Goal: Task Accomplishment & Management: Manage account settings

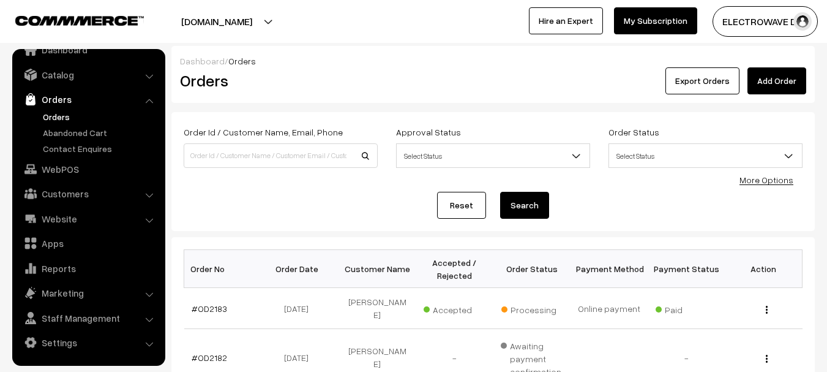
drag, startPoint x: 443, startPoint y: 78, endPoint x: 377, endPoint y: 71, distance: 67.2
click at [377, 71] on div "Orders" at bounding box center [278, 80] width 215 height 27
click at [410, 75] on div "Export Orders Add Order" at bounding box center [601, 80] width 412 height 27
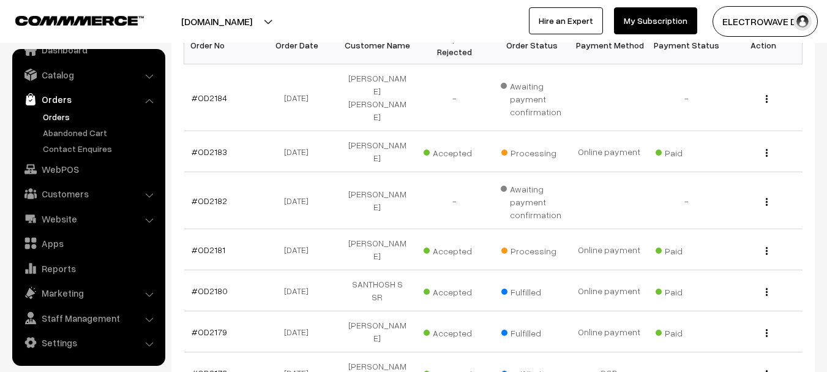
scroll to position [245, 0]
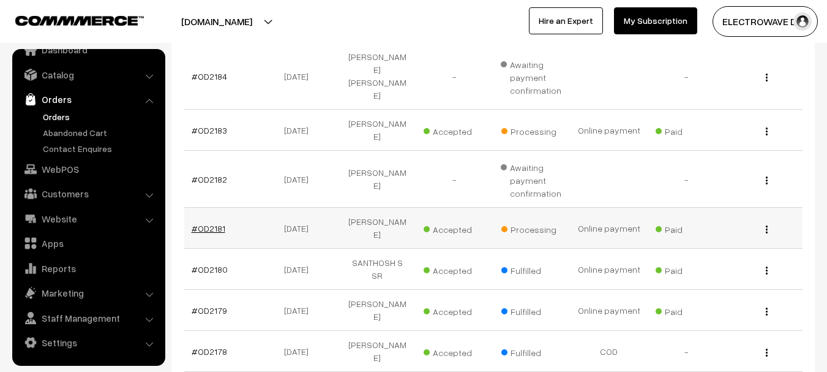
click at [209, 223] on link "#OD2181" at bounding box center [209, 228] width 34 height 10
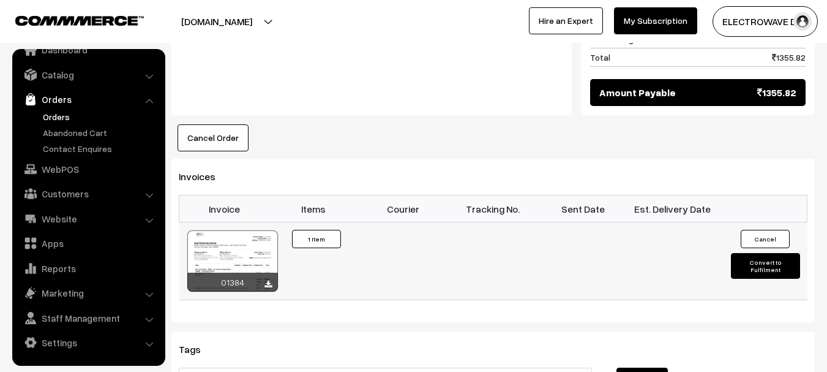
scroll to position [674, 0]
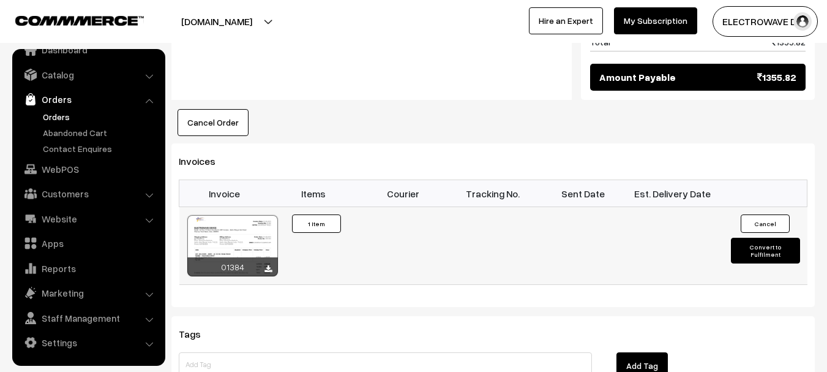
click at [756, 238] on button "Convert to Fulfilment" at bounding box center [765, 251] width 69 height 26
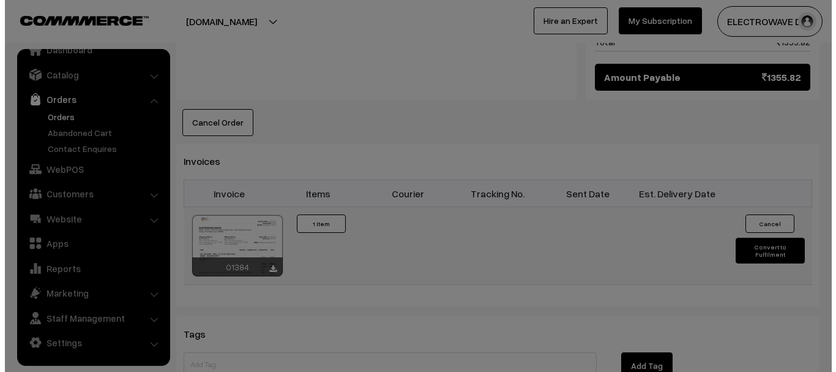
scroll to position [675, 0]
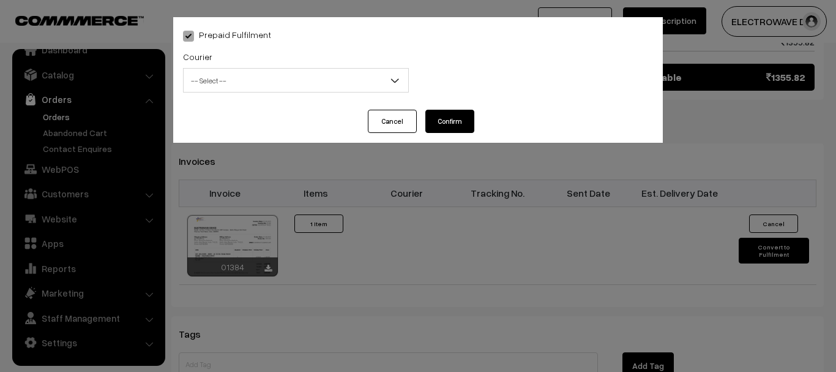
click at [331, 80] on span "-- Select --" at bounding box center [296, 80] width 225 height 21
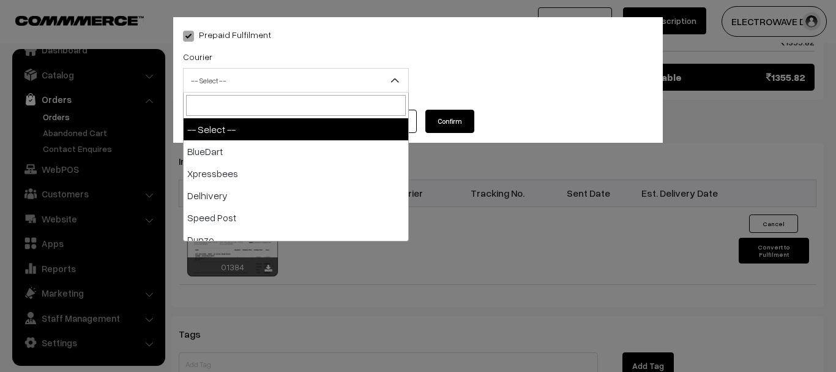
type input "B"
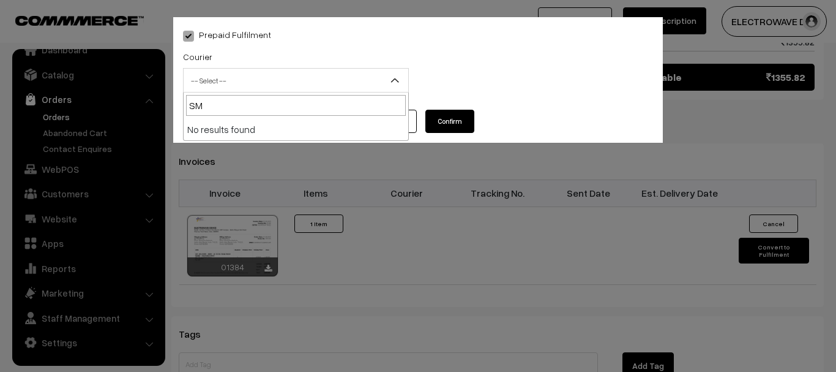
type input "S"
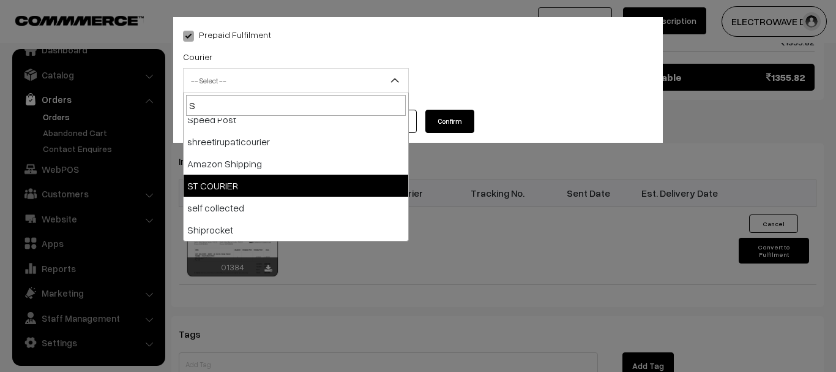
scroll to position [0, 0]
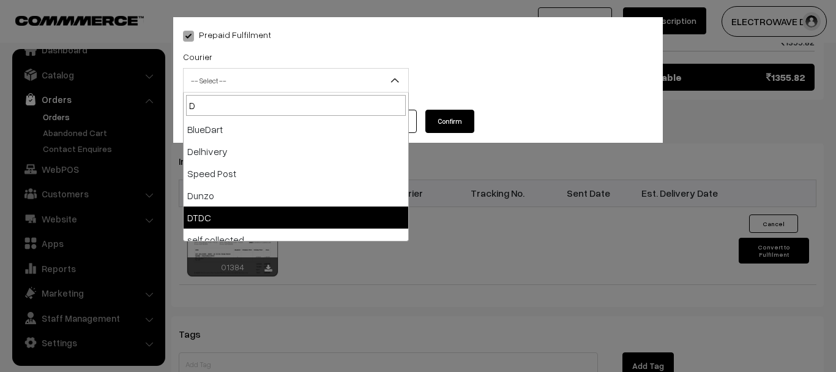
type input "D"
select select "7"
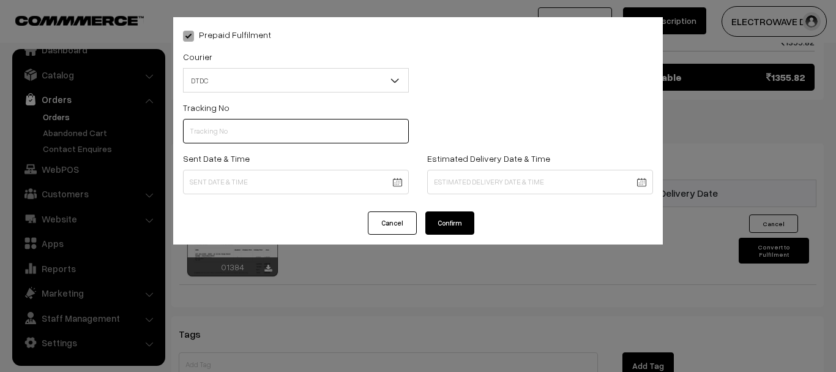
click at [265, 135] on input "text" at bounding box center [296, 131] width 226 height 24
click at [211, 131] on input "7D154741134" at bounding box center [296, 131] width 226 height 24
type input "7D154841134"
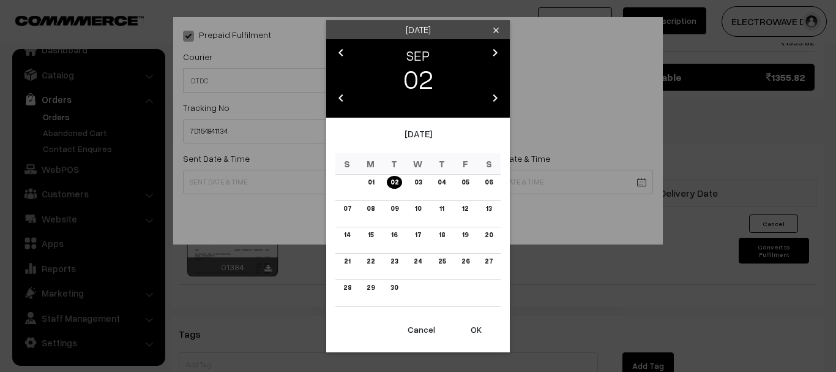
click at [473, 328] on button "OK" at bounding box center [476, 329] width 49 height 27
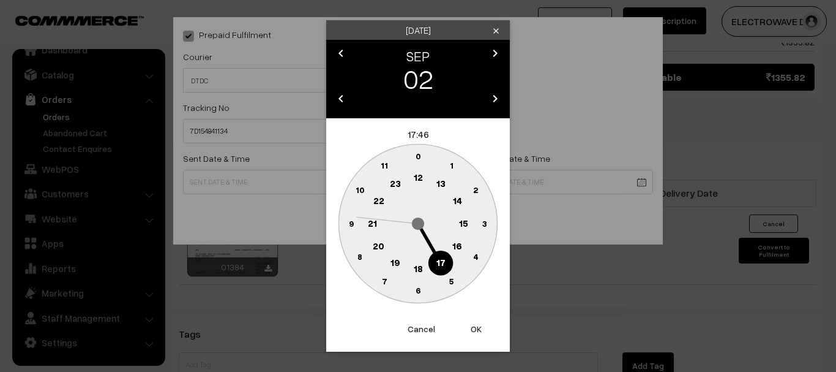
click at [473, 328] on button "OK" at bounding box center [476, 328] width 49 height 27
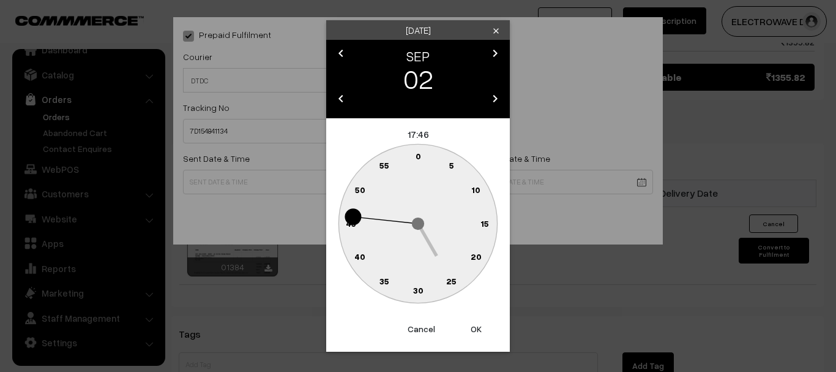
click at [473, 328] on button "OK" at bounding box center [476, 328] width 49 height 27
type input "02-09-2025 17:46"
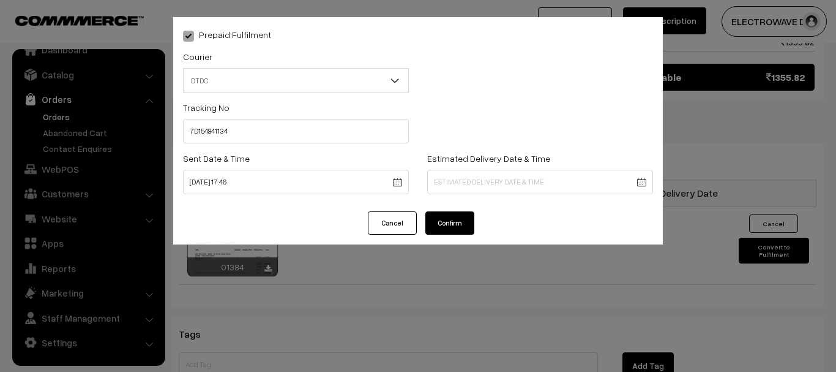
click at [473, 328] on div "Prepaid Fulfilment Courier -- Select -- BlueDart Xpressbees Delhivery Speed Pos…" at bounding box center [418, 186] width 836 height 372
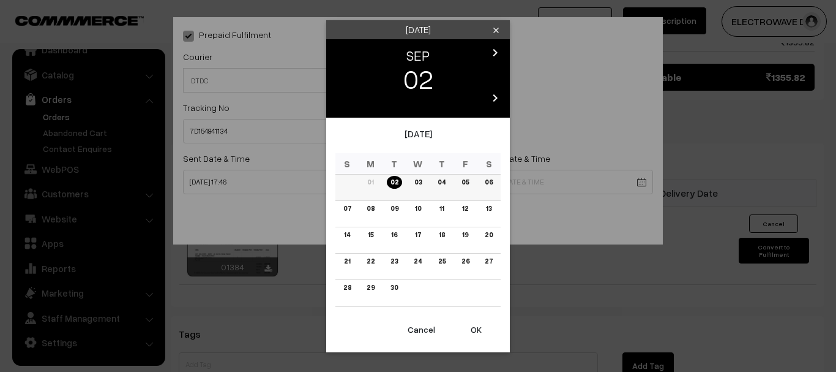
click at [468, 181] on link "05" at bounding box center [465, 182] width 15 height 13
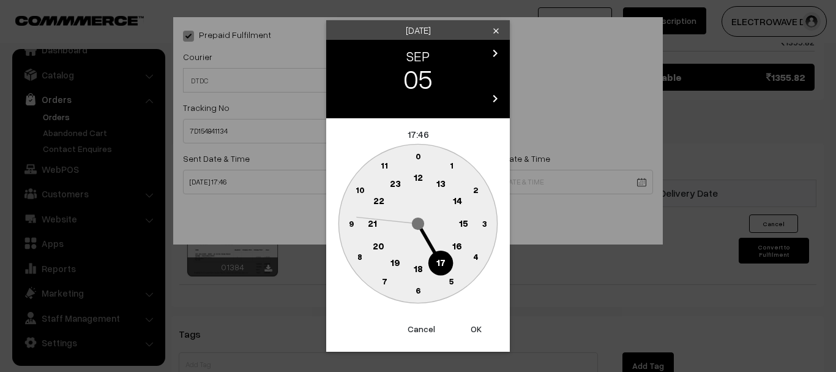
click at [416, 330] on button "Cancel" at bounding box center [421, 328] width 49 height 27
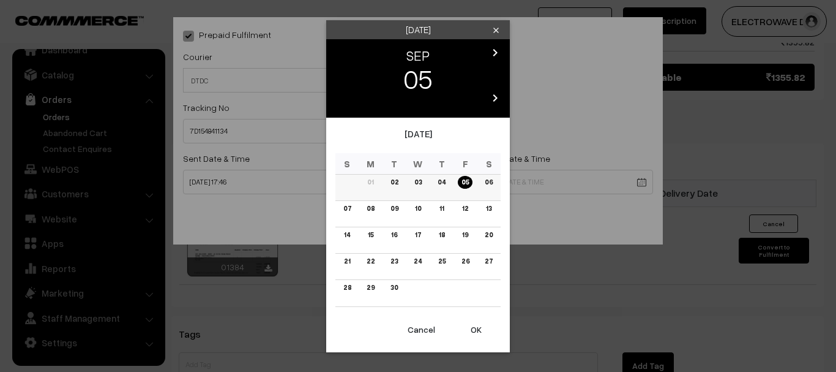
click at [491, 184] on link "06" at bounding box center [488, 182] width 15 height 13
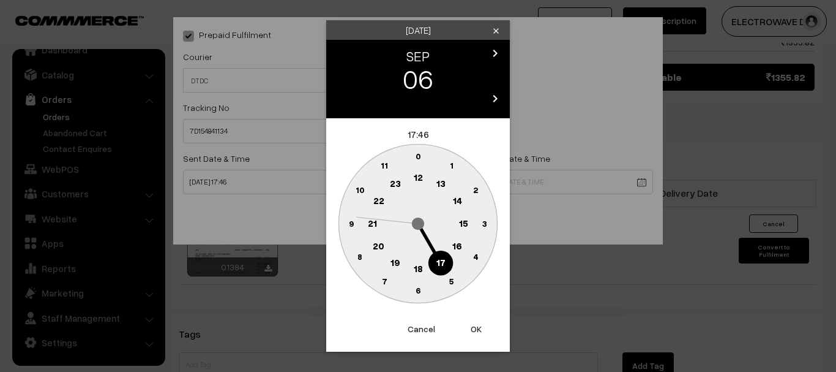
click at [482, 330] on button "OK" at bounding box center [476, 328] width 49 height 27
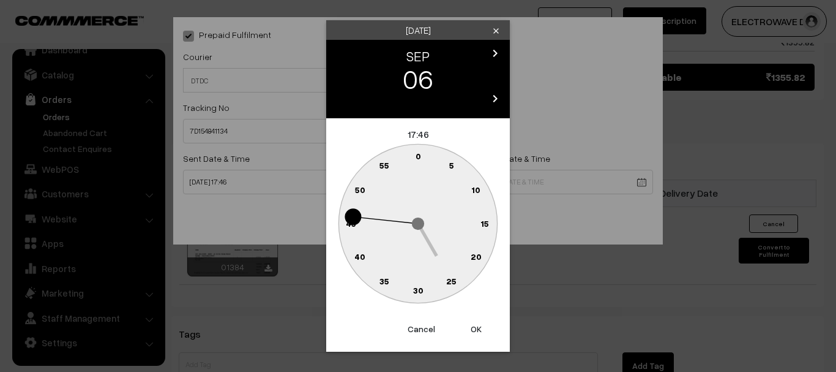
click at [482, 330] on button "OK" at bounding box center [476, 328] width 49 height 27
type input "06-09-2025 17:46"
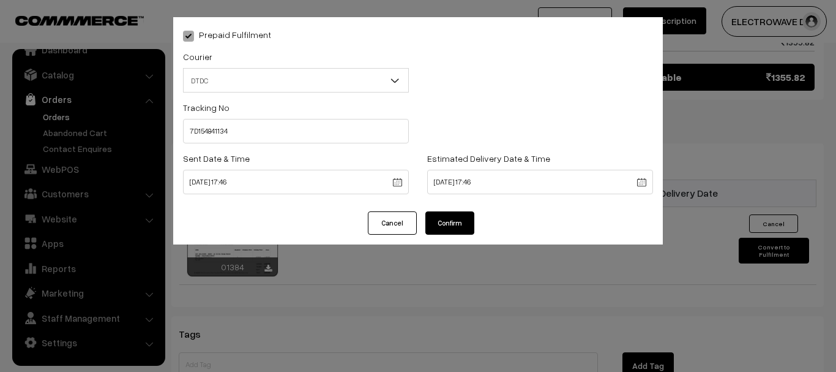
click at [450, 214] on button "Confirm" at bounding box center [450, 222] width 49 height 23
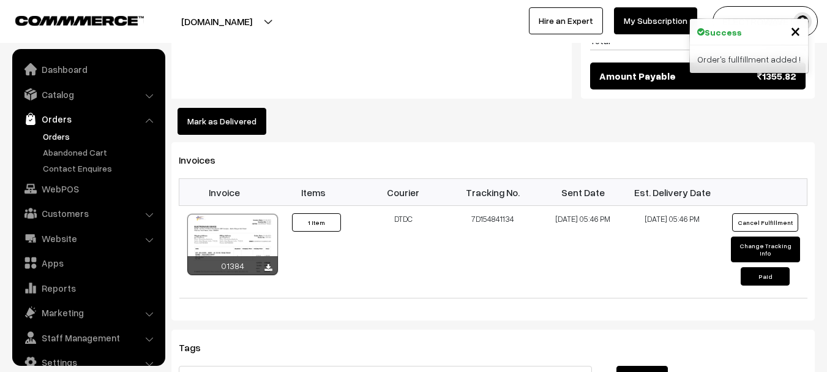
scroll to position [20, 0]
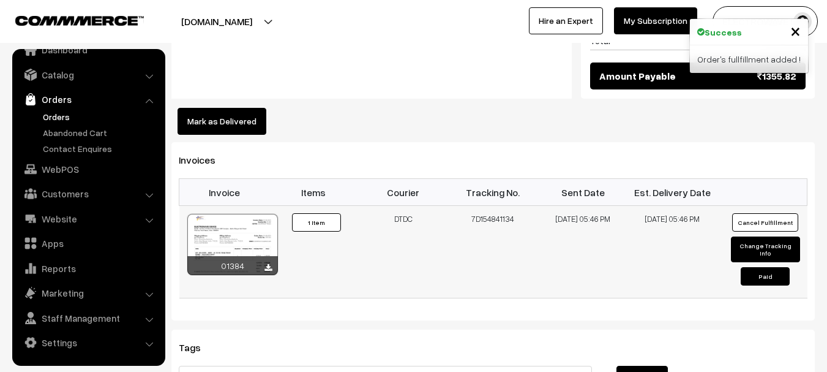
click at [780, 236] on button "Change Tracking Info" at bounding box center [765, 249] width 69 height 26
select select "7"
type input "7D154841134"
type input "02-09-2025 17:46"
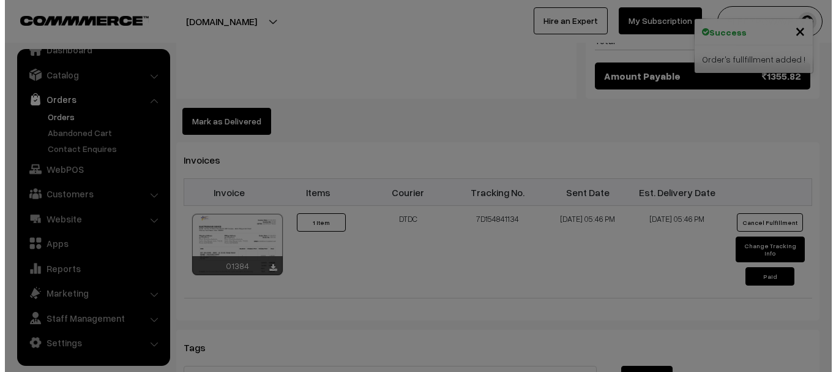
scroll to position [676, 0]
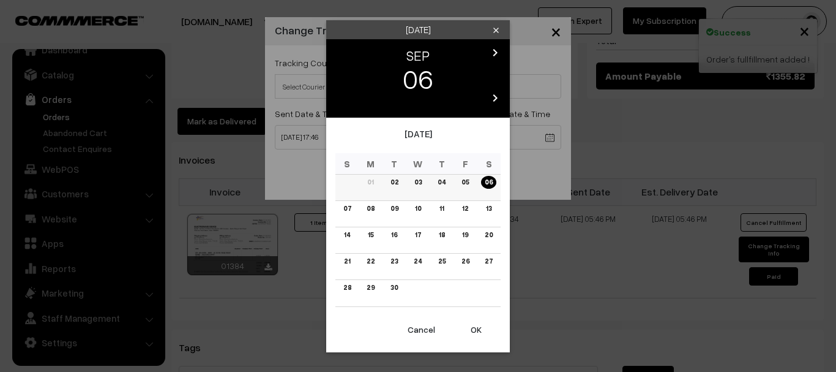
click at [471, 176] on td "05" at bounding box center [466, 187] width 24 height 26
click at [468, 180] on link "05" at bounding box center [465, 182] width 15 height 13
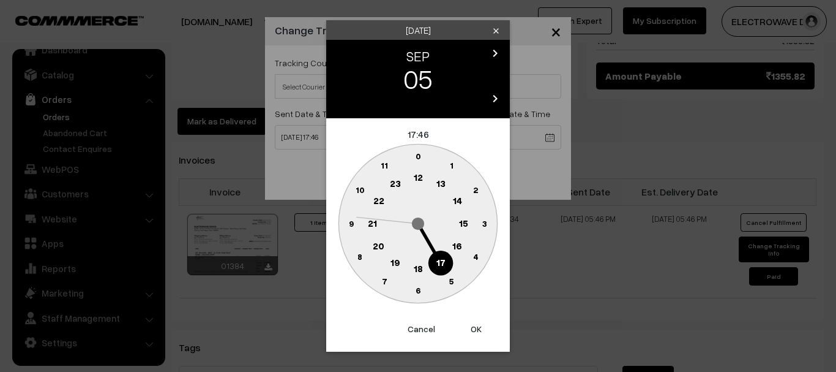
click at [476, 325] on button "OK" at bounding box center [476, 328] width 49 height 27
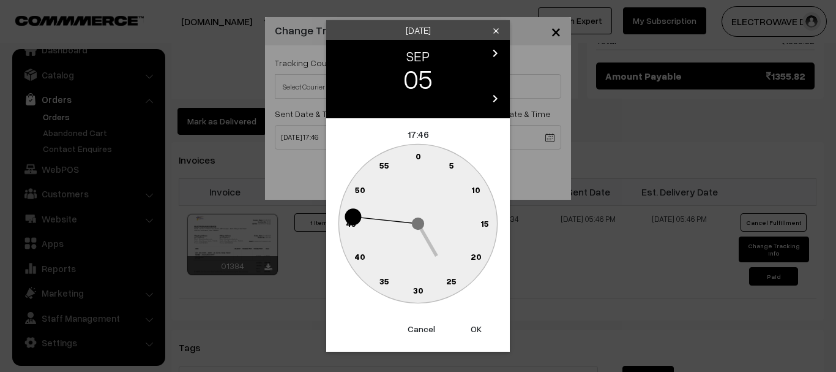
click at [476, 325] on button "OK" at bounding box center [476, 328] width 49 height 27
type input "05-09-2025 17:46"
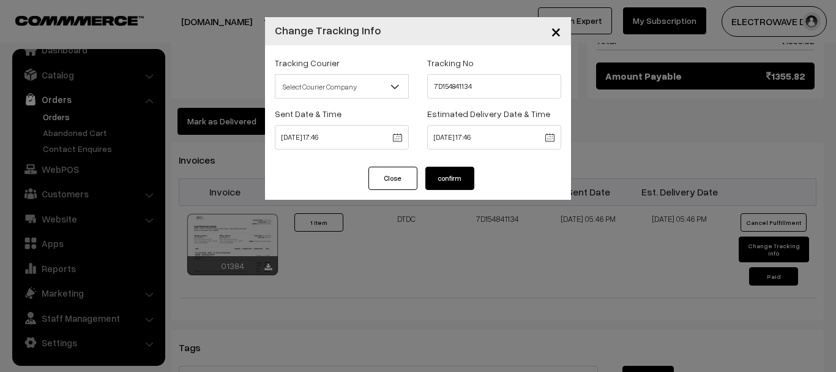
click at [447, 173] on button "confirm" at bounding box center [450, 178] width 49 height 23
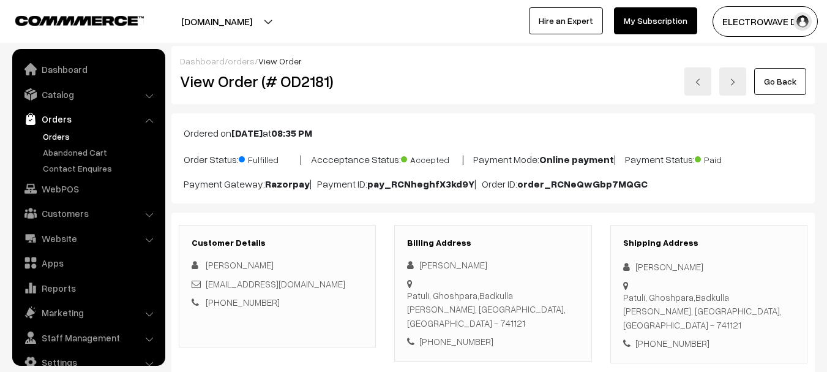
scroll to position [20, 0]
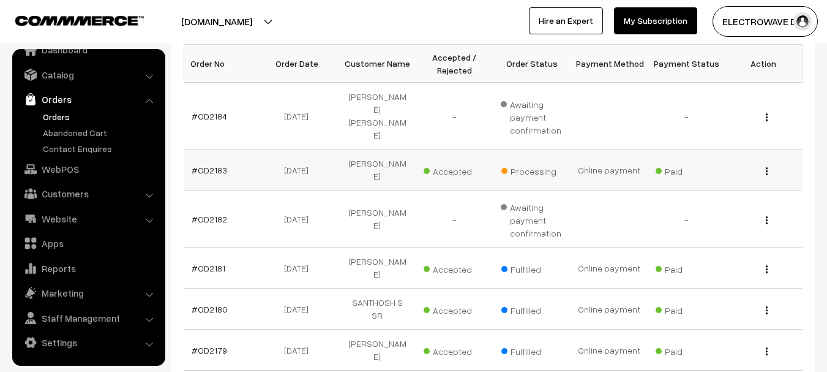
scroll to position [184, 0]
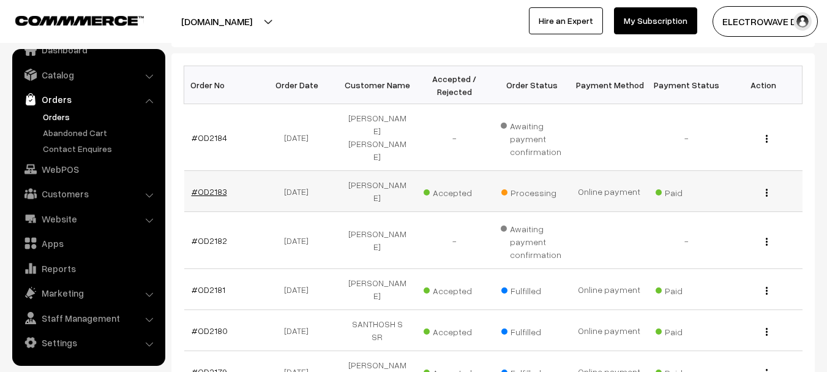
click at [220, 186] on link "#OD2183" at bounding box center [210, 191] width 36 height 10
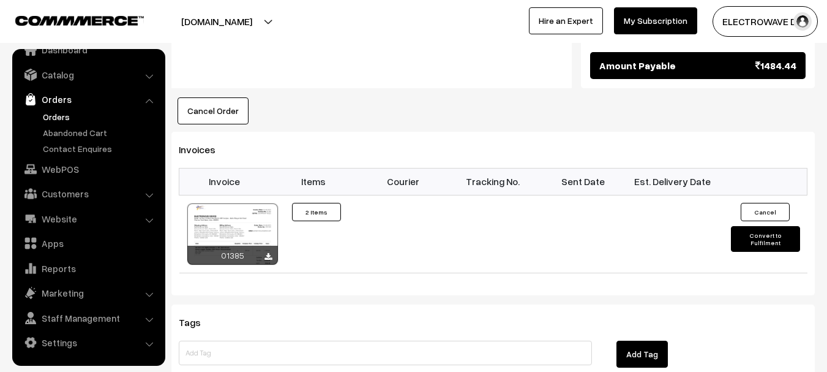
scroll to position [796, 0]
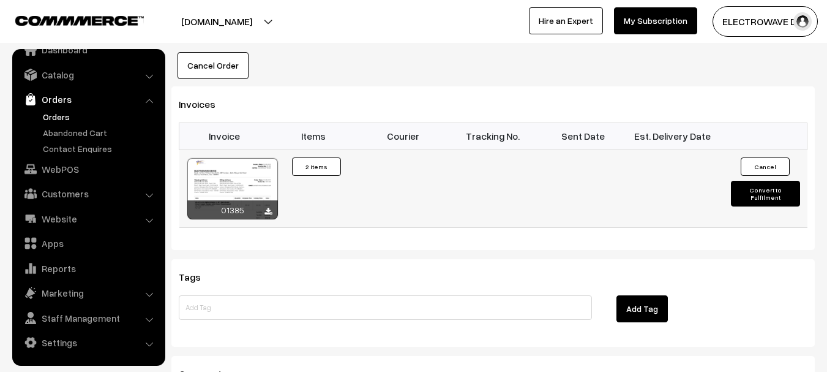
click at [778, 181] on button "Convert to Fulfilment" at bounding box center [765, 194] width 69 height 26
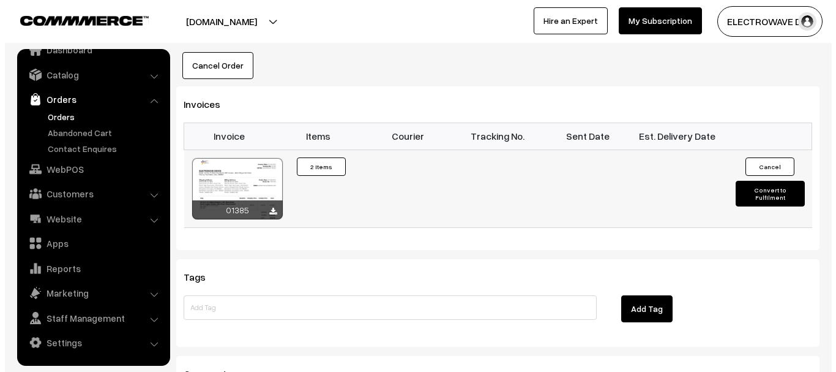
scroll to position [797, 0]
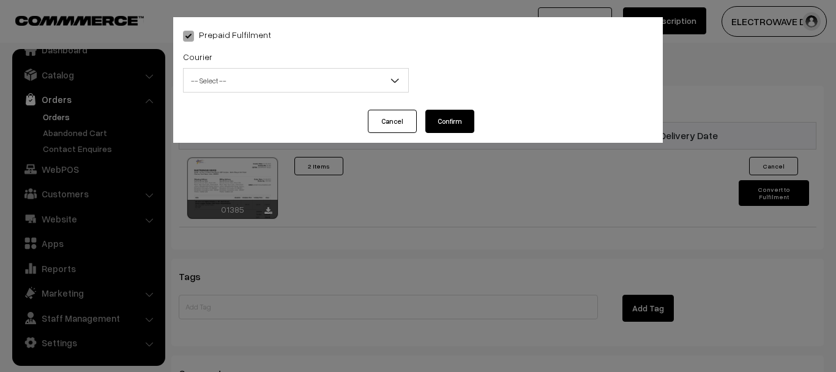
click at [293, 74] on span "-- Select --" at bounding box center [296, 80] width 225 height 21
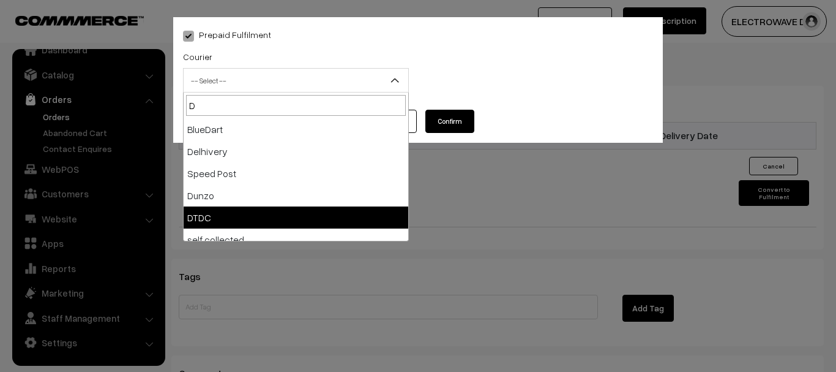
type input "D"
select select "7"
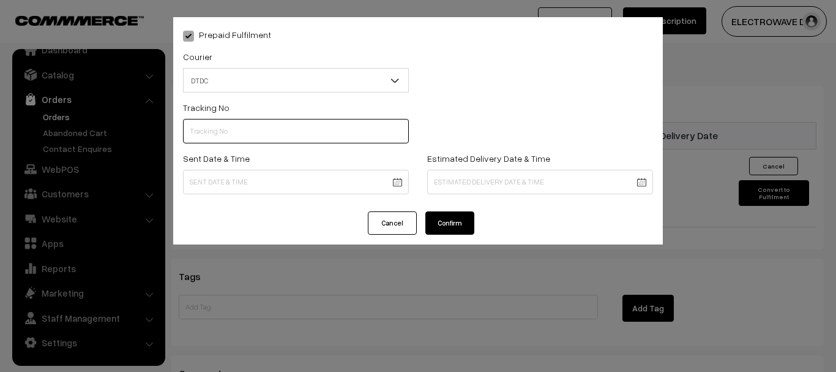
click at [269, 137] on input "text" at bounding box center [296, 131] width 226 height 24
type input "C55404055"
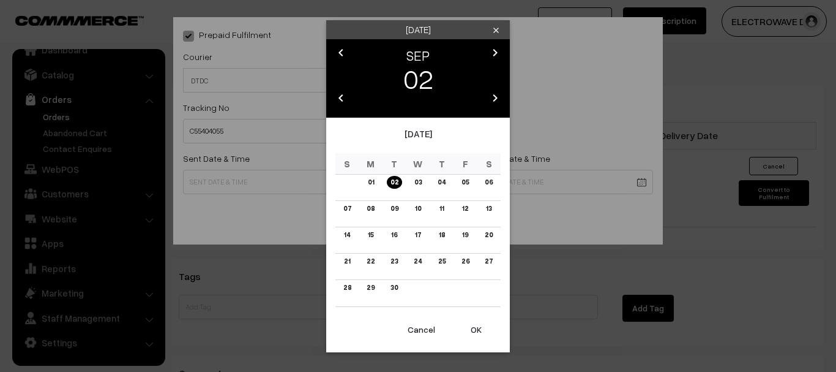
click at [480, 328] on button "OK" at bounding box center [476, 329] width 49 height 27
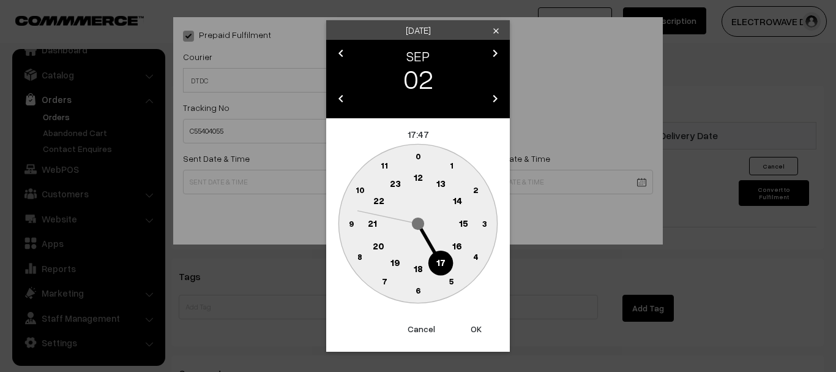
click at [480, 328] on button "OK" at bounding box center [476, 328] width 49 height 27
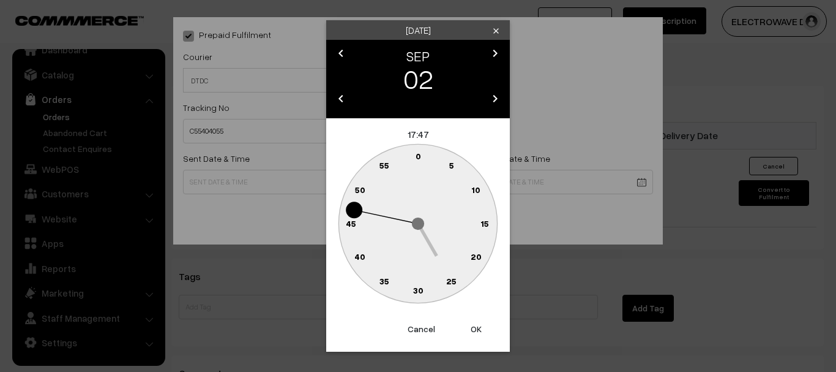
click at [480, 328] on button "OK" at bounding box center [476, 328] width 49 height 27
type input "02-09-2025 17:47"
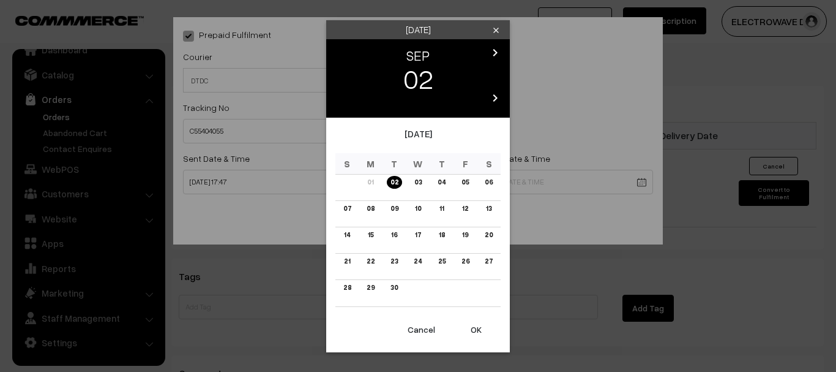
click at [487, 182] on link "06" at bounding box center [488, 182] width 15 height 13
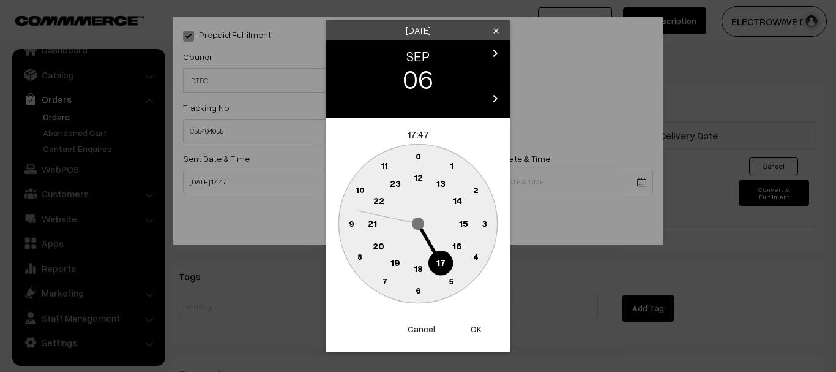
click at [478, 326] on button "OK" at bounding box center [476, 328] width 49 height 27
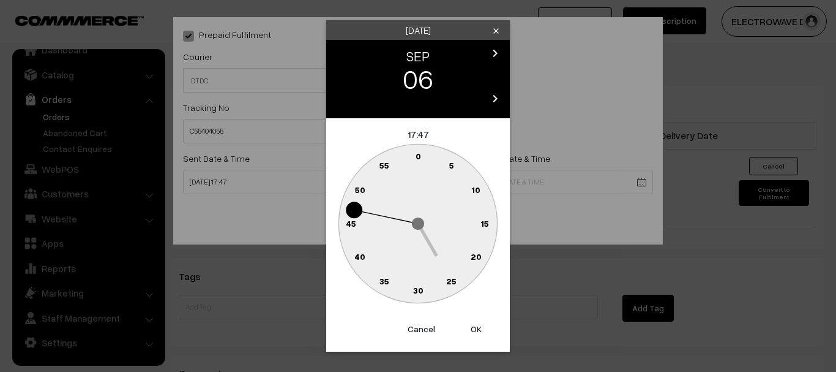
click at [478, 326] on button "OK" at bounding box center [476, 328] width 49 height 27
type input "06-09-2025 17:47"
click at [478, 326] on div "Prepaid Fulfilment Courier -- Select -- BlueDart Xpressbees Delhivery Speed Pos…" at bounding box center [418, 186] width 836 height 372
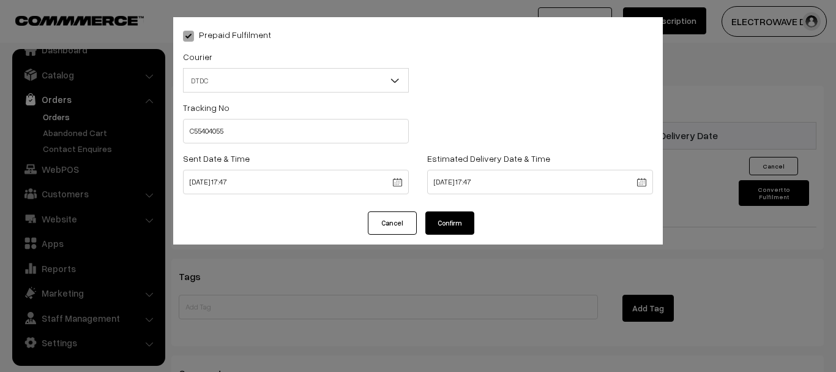
click at [448, 218] on button "Confirm" at bounding box center [450, 222] width 49 height 23
